Goal: Information Seeking & Learning: Learn about a topic

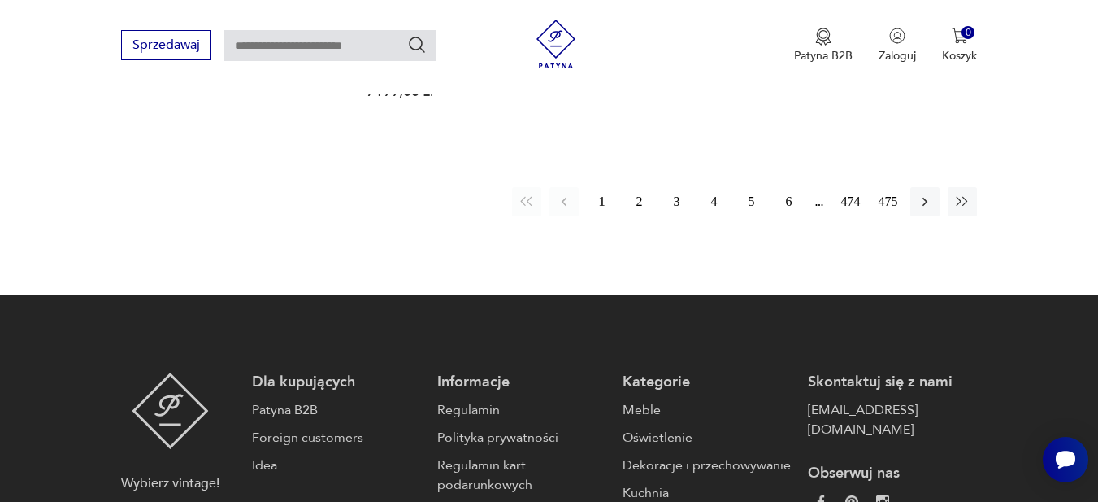
scroll to position [2625, 0]
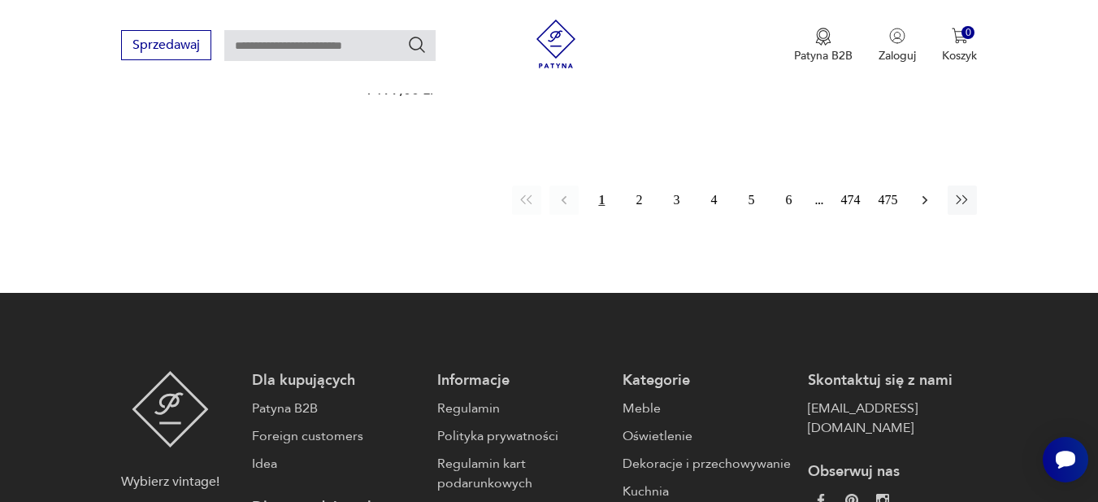
click at [925, 192] on icon "button" at bounding box center [925, 200] width 16 height 16
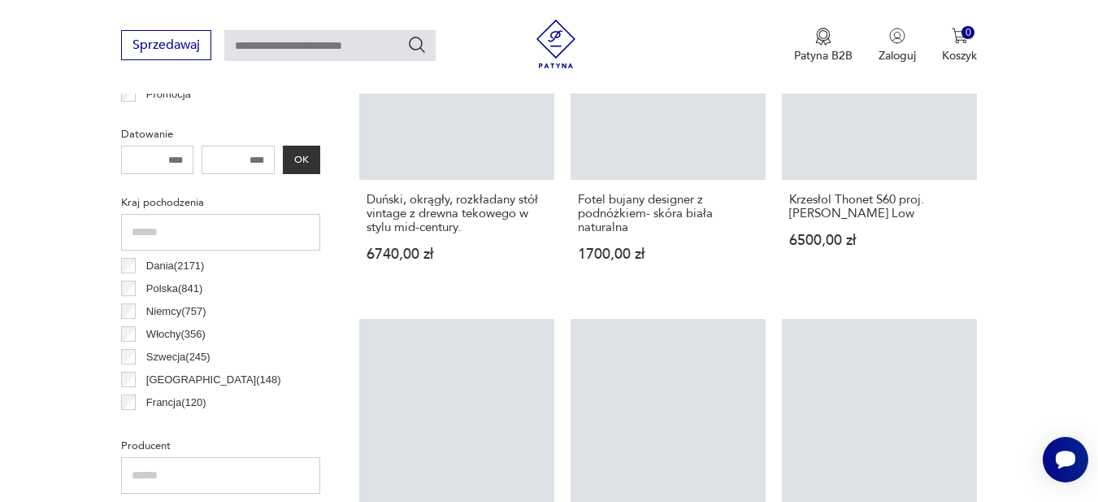
scroll to position [432, 0]
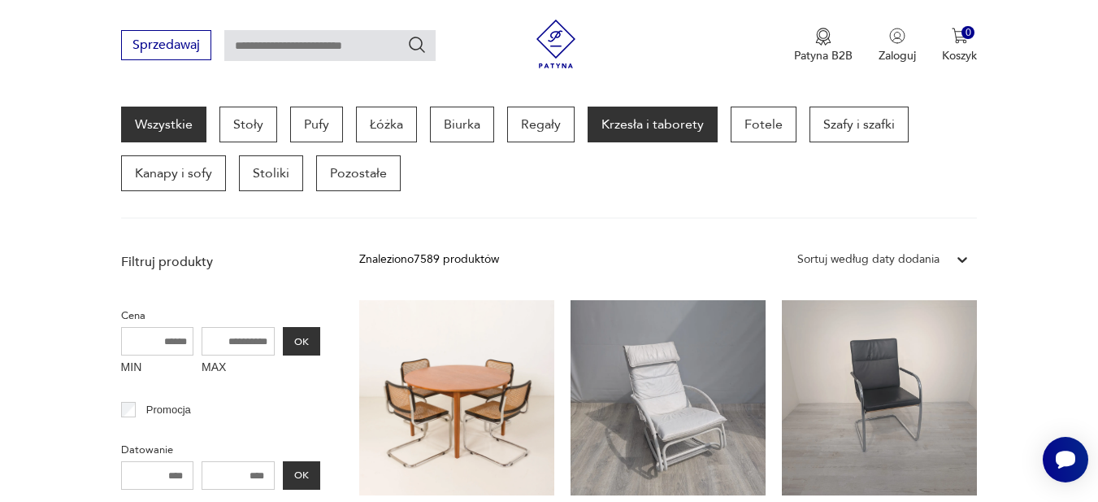
click at [640, 140] on p "Krzesła i taborety" at bounding box center [653, 124] width 130 height 36
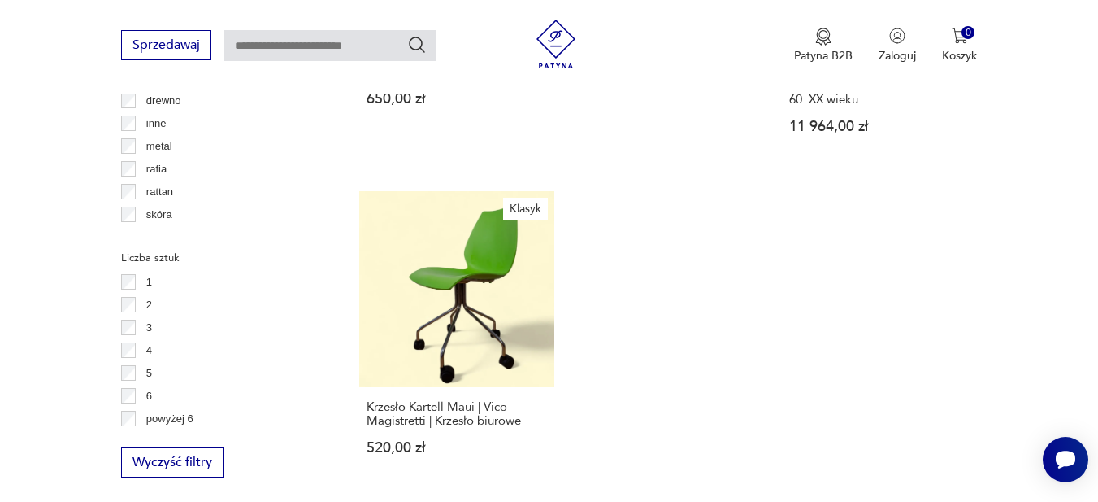
scroll to position [2464, 0]
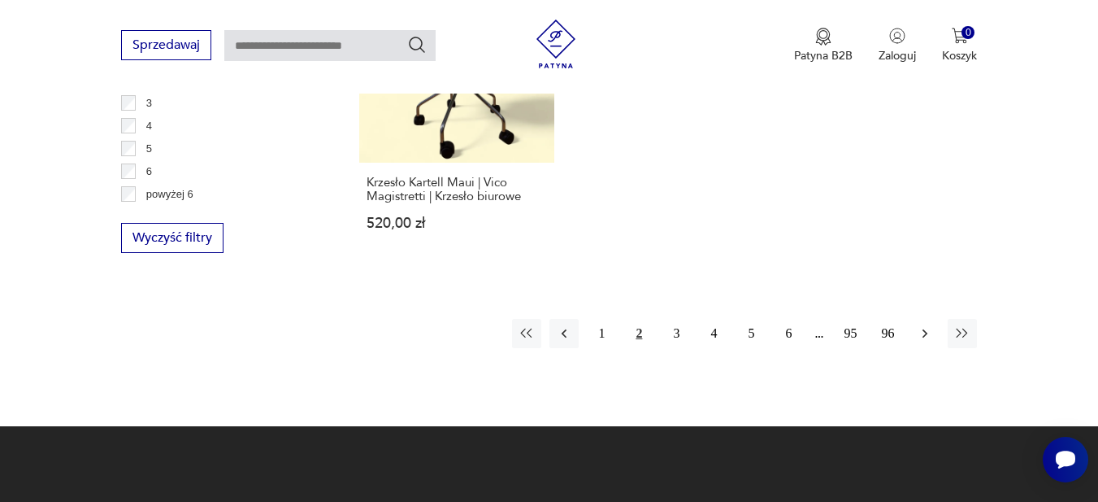
click at [924, 319] on button "button" at bounding box center [925, 333] width 29 height 29
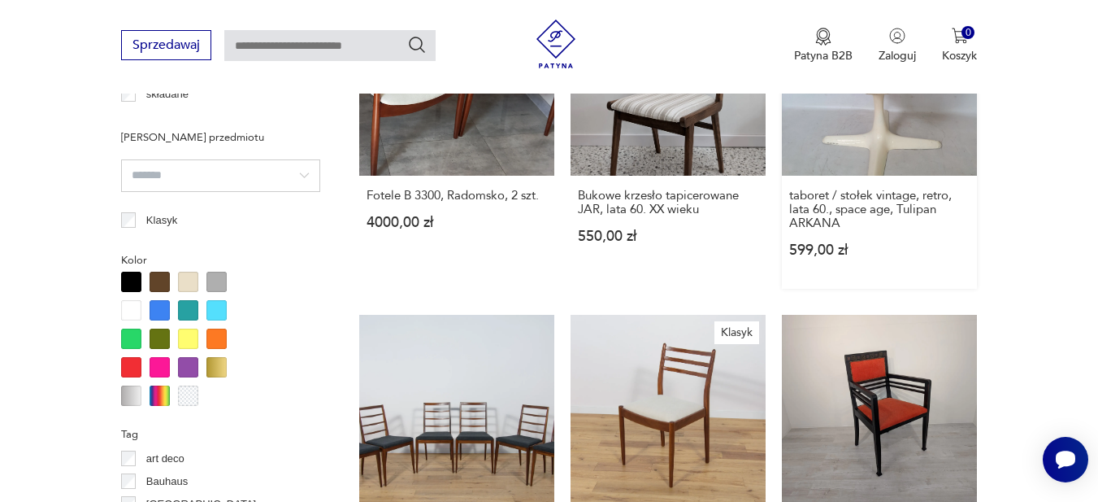
click at [923, 311] on div "Krzesło, fotel antyczny hiszpański 450,00 zł Przedwojenny stołek,krzesło,zydel,…" at bounding box center [668, 308] width 619 height 1994
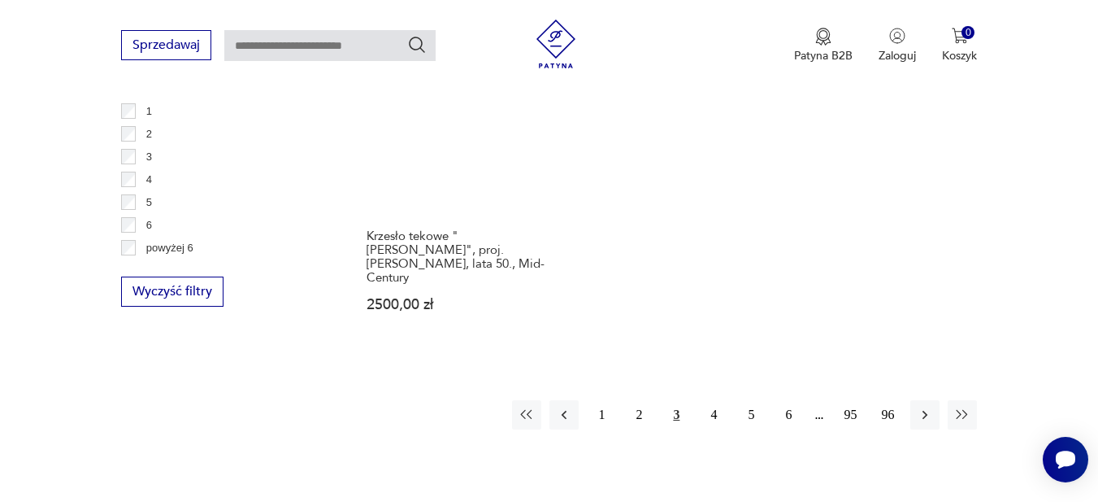
scroll to position [2464, 0]
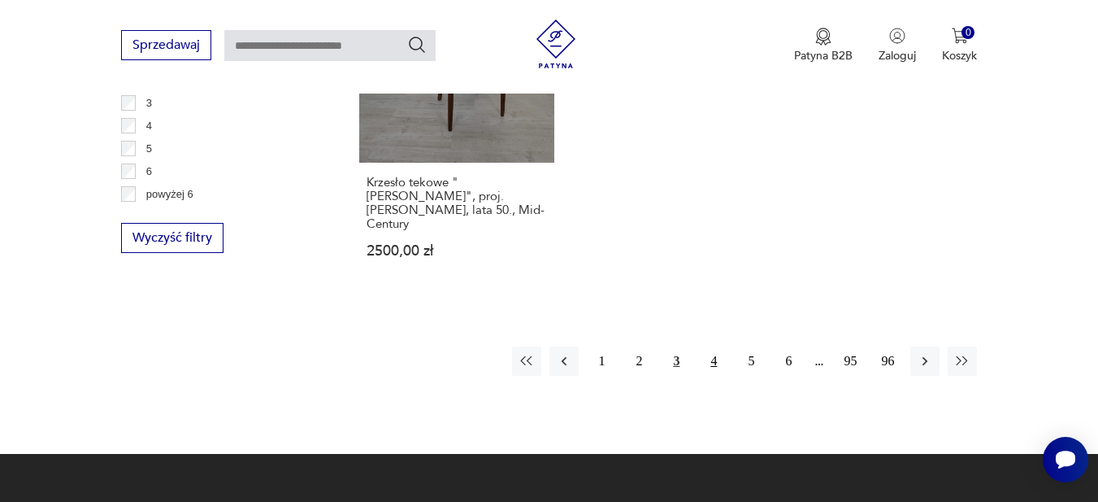
click at [715, 346] on button "4" at bounding box center [713, 360] width 29 height 29
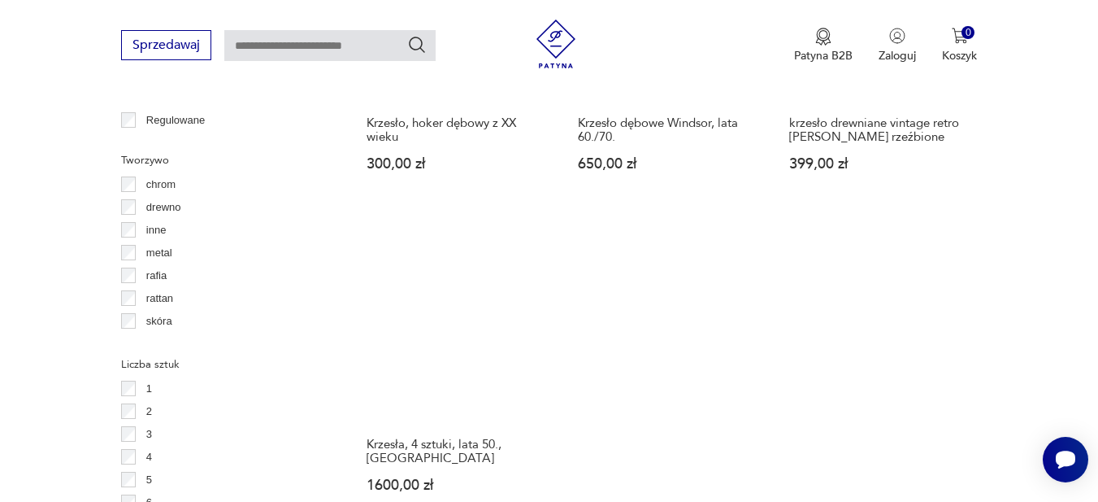
scroll to position [2302, 0]
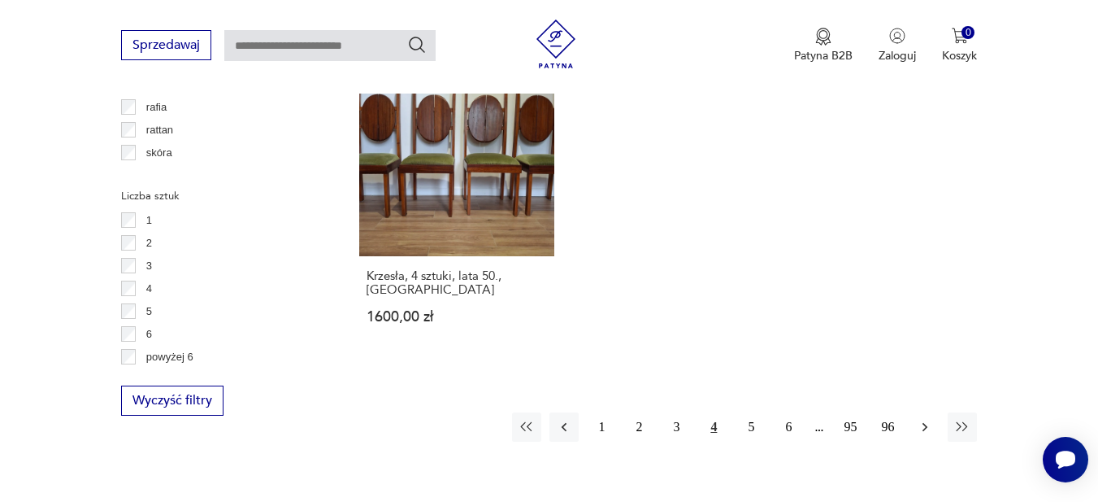
click at [917, 419] on icon "button" at bounding box center [925, 427] width 16 height 16
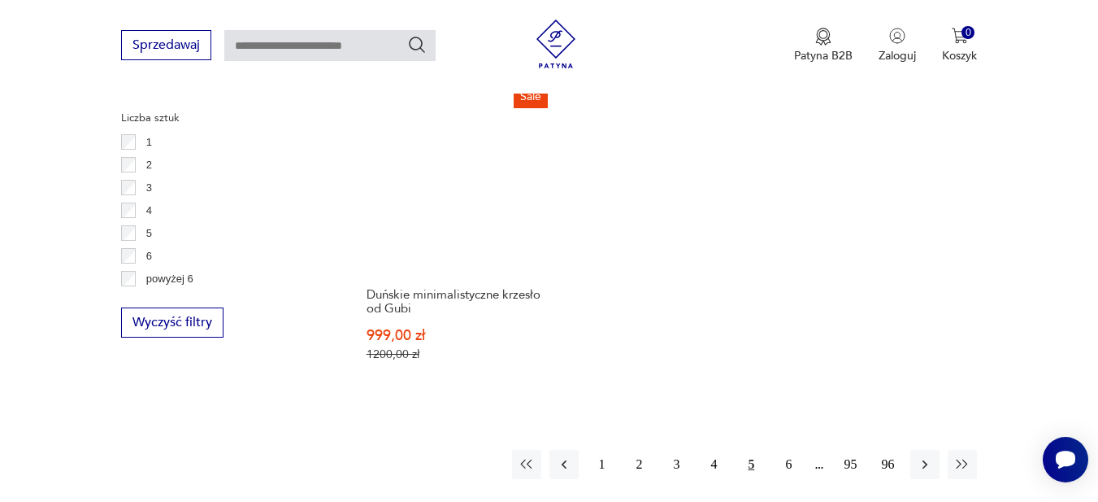
scroll to position [2383, 0]
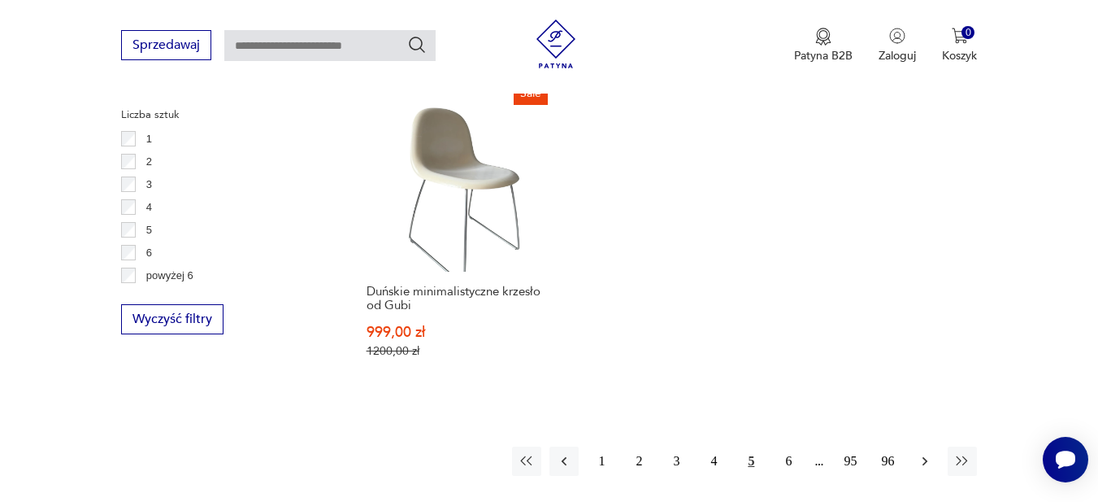
click at [924, 456] on icon "button" at bounding box center [925, 460] width 5 height 9
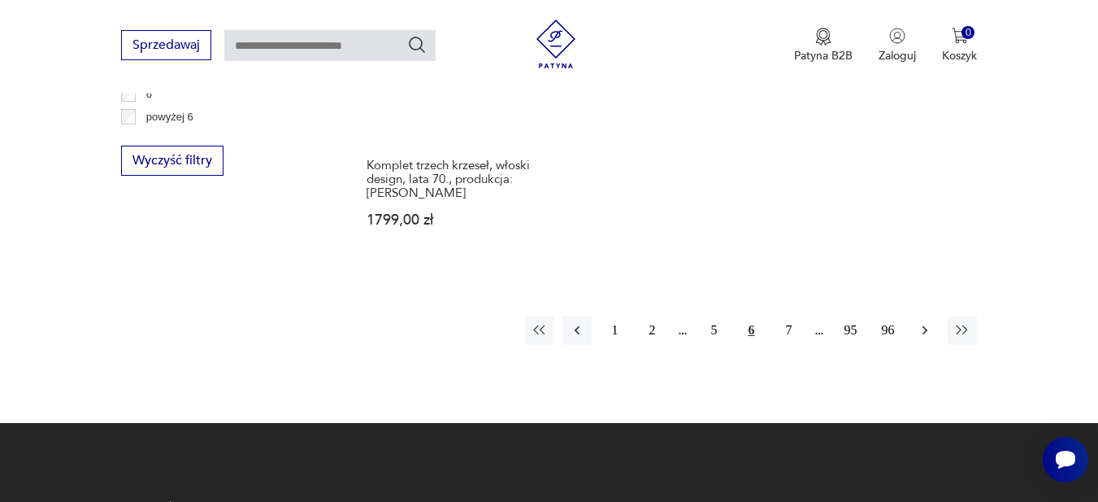
scroll to position [2545, 0]
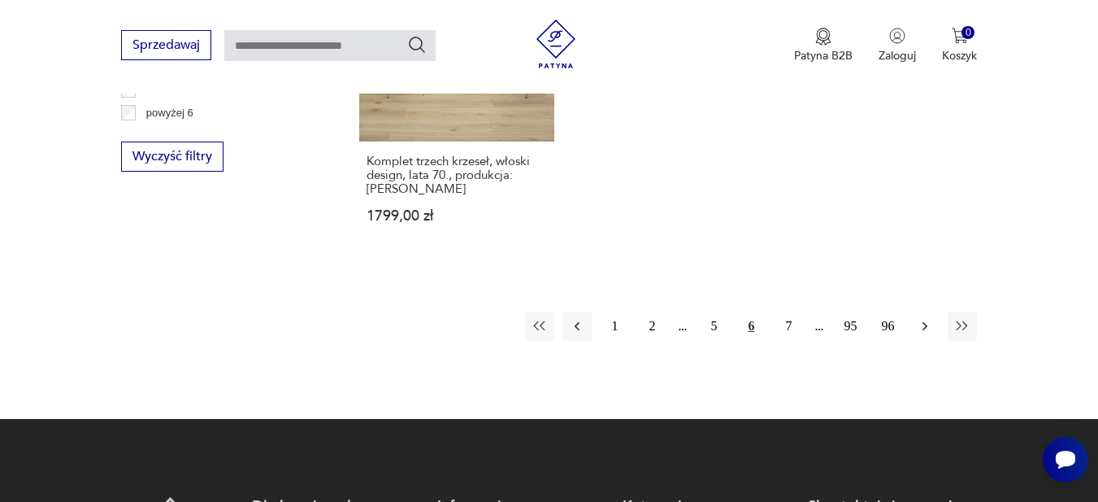
click at [921, 311] on button "button" at bounding box center [925, 325] width 29 height 29
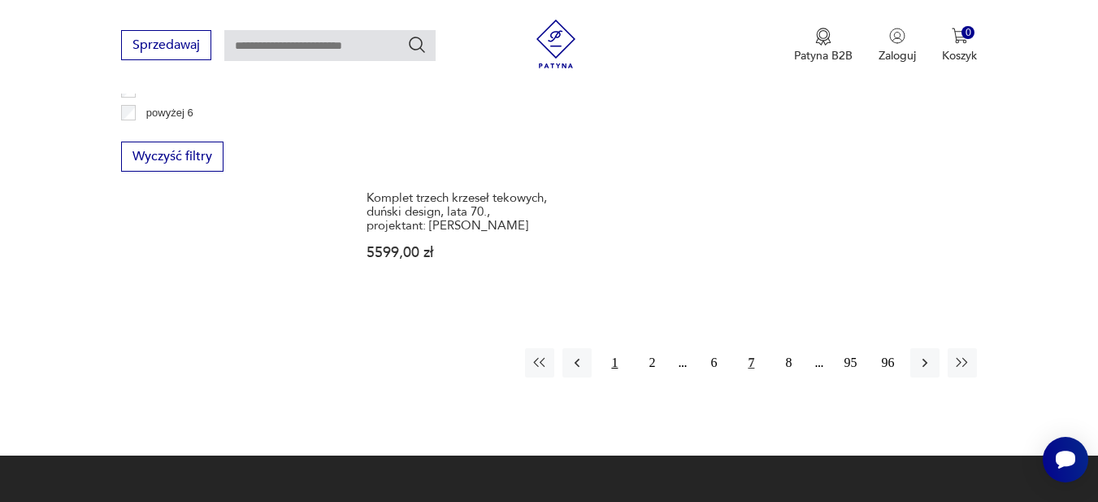
scroll to position [2708, 0]
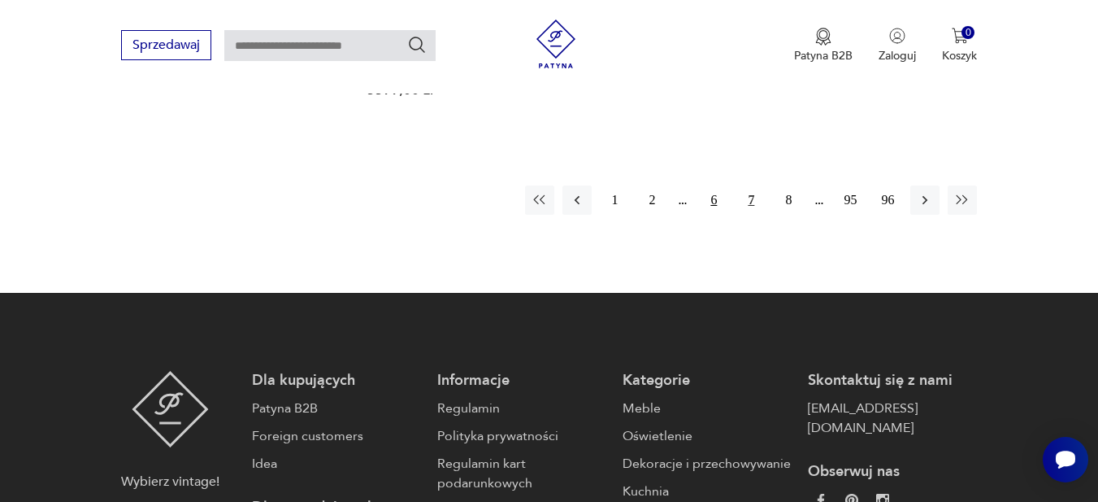
click at [715, 185] on button "6" at bounding box center [713, 199] width 29 height 29
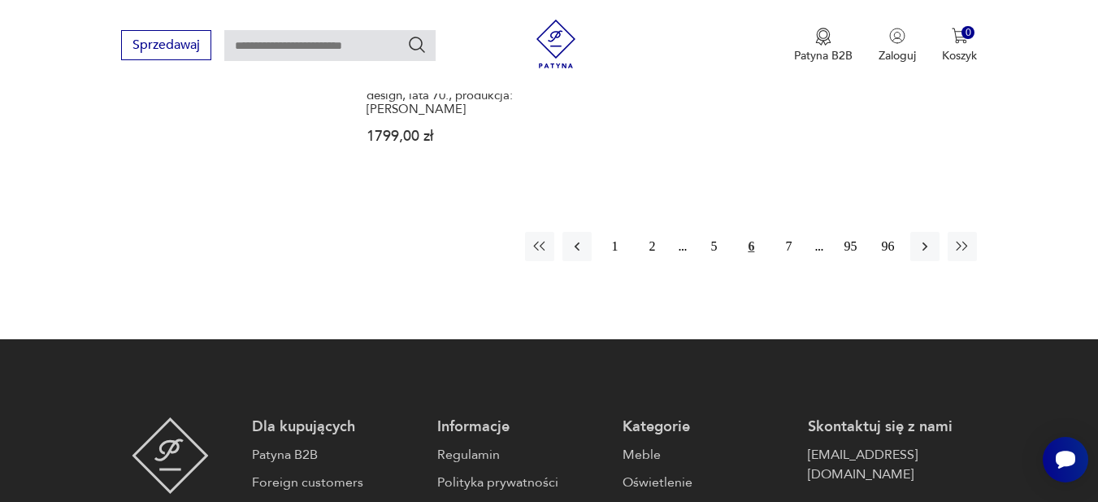
scroll to position [2627, 0]
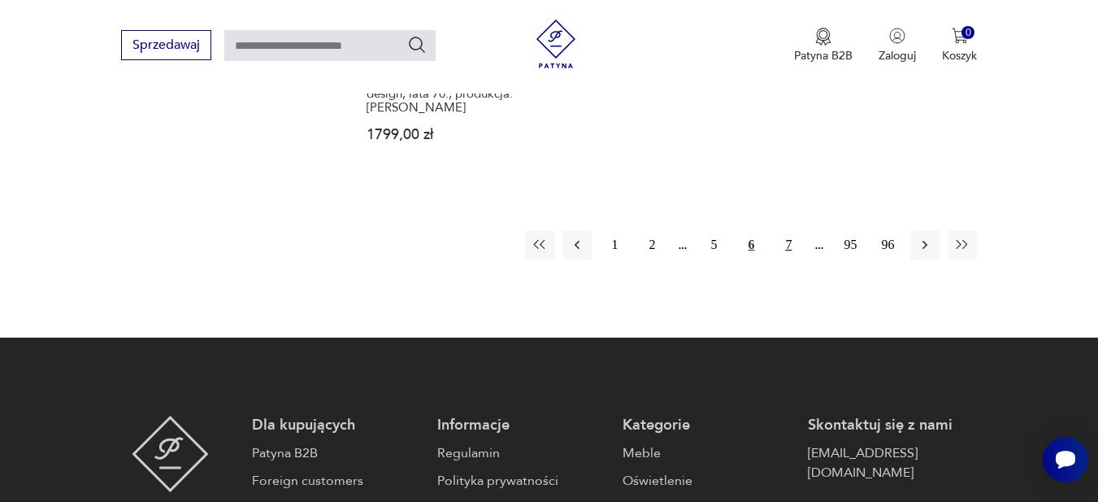
click at [790, 230] on button "7" at bounding box center [788, 244] width 29 height 29
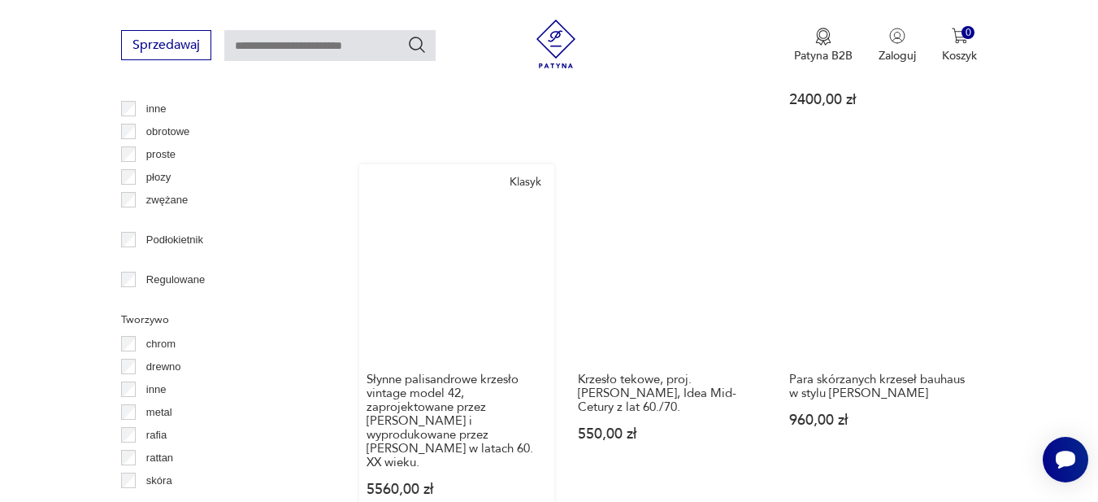
scroll to position [1976, 0]
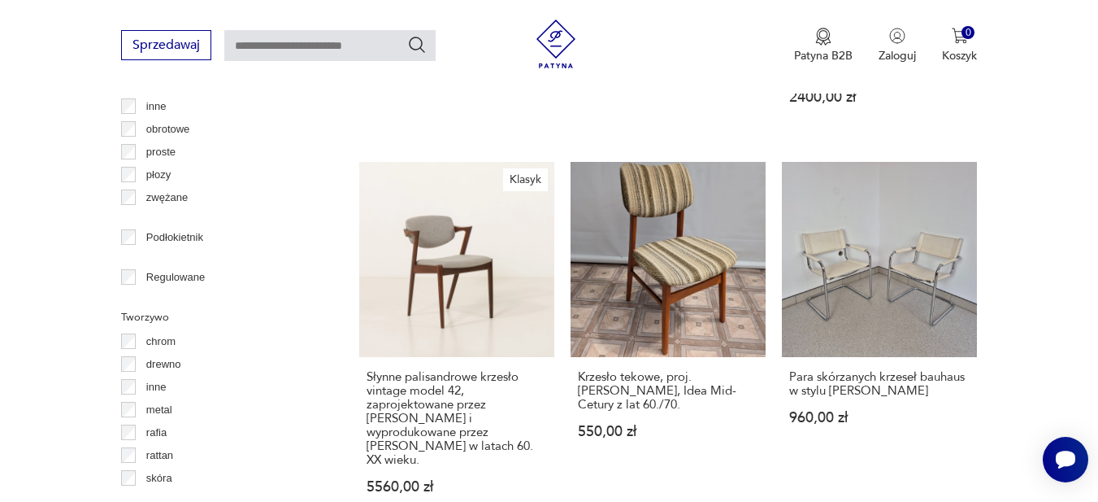
scroll to position [2627, 0]
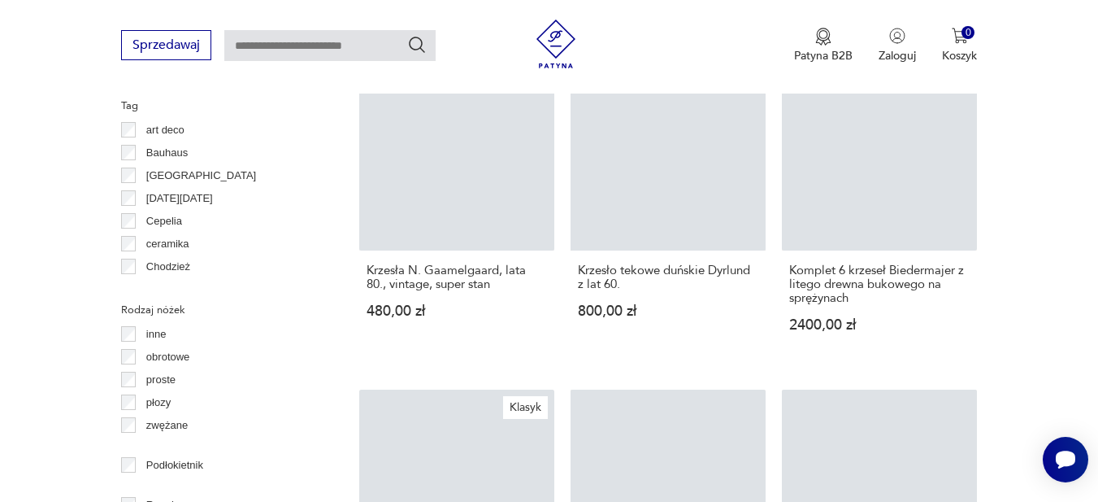
scroll to position [432, 0]
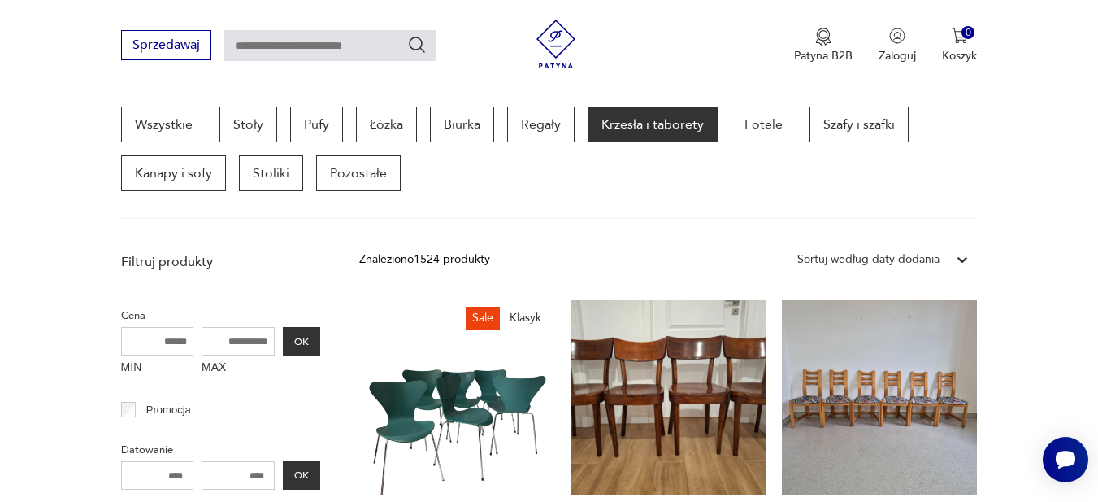
scroll to position [2383, 0]
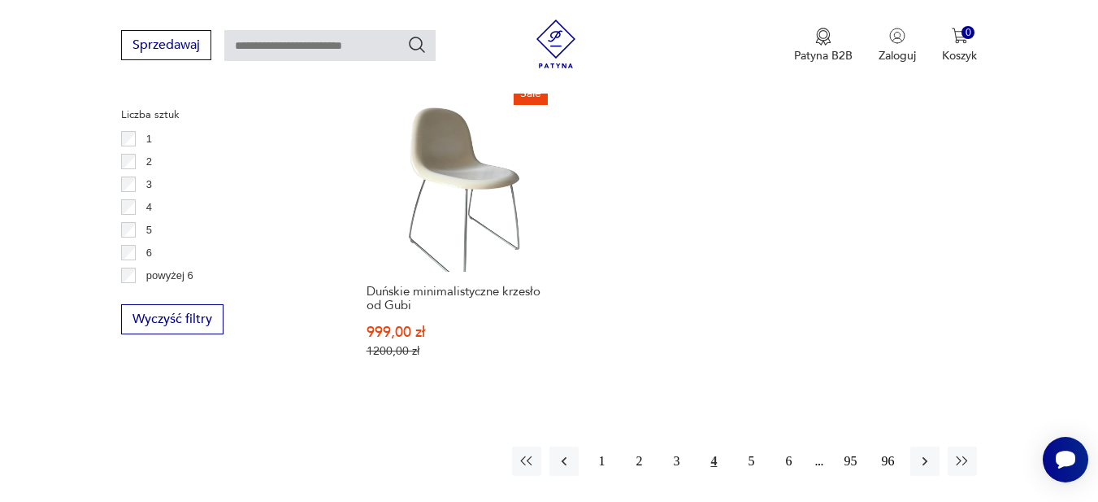
scroll to position [2302, 0]
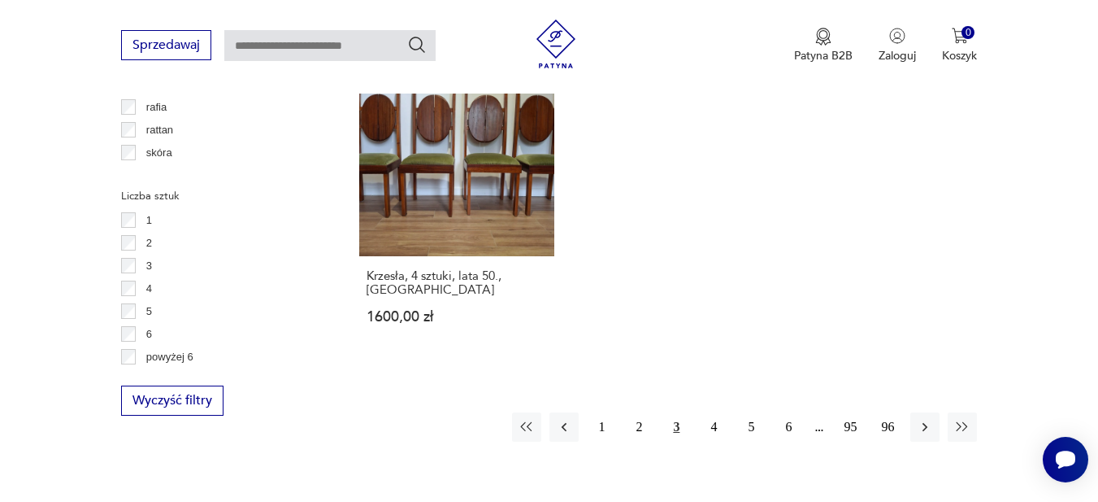
scroll to position [2464, 0]
